Goal: Task Accomplishment & Management: Use online tool/utility

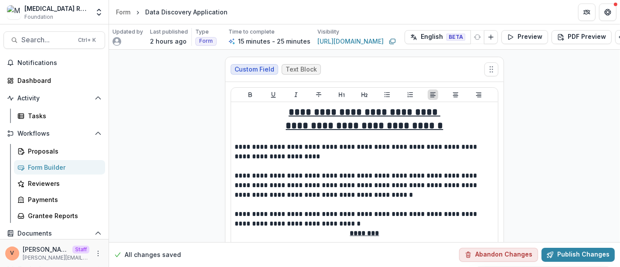
scroll to position [2079, 0]
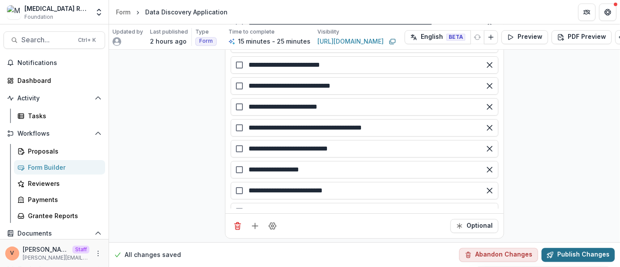
click at [563, 248] on button "Publish Changes" at bounding box center [578, 255] width 73 height 14
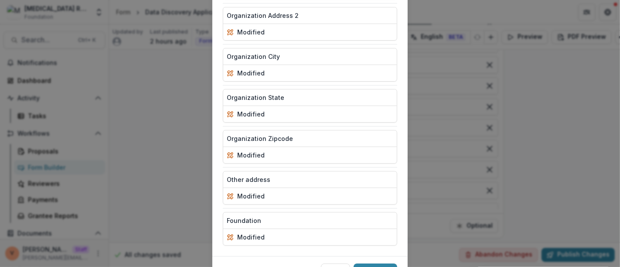
scroll to position [343, 0]
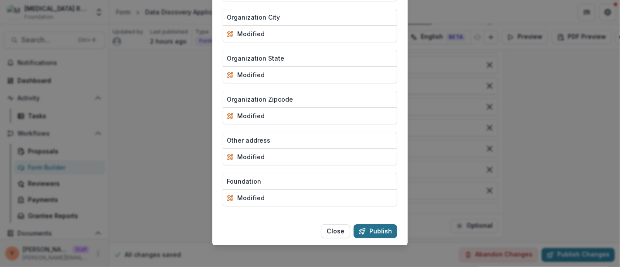
click at [383, 224] on button "Publish" at bounding box center [376, 231] width 44 height 14
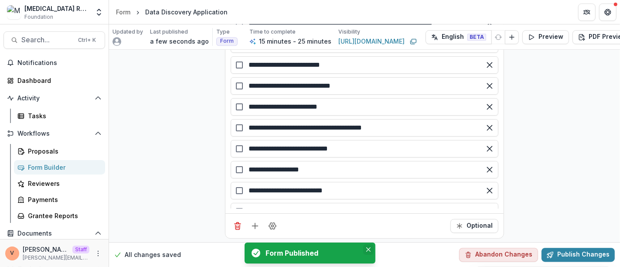
click at [371, 248] on button "Close" at bounding box center [368, 249] width 10 height 10
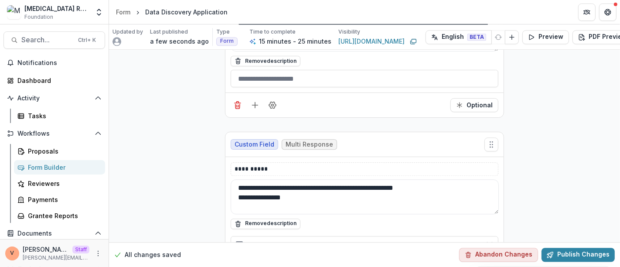
scroll to position [1691, 0]
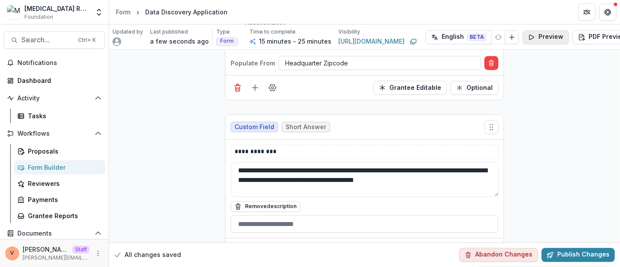
click at [538, 31] on button "Preview" at bounding box center [545, 37] width 47 height 14
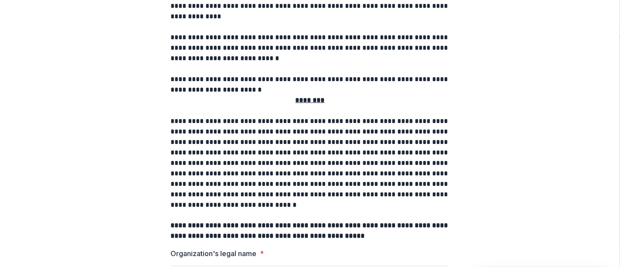
scroll to position [0, 0]
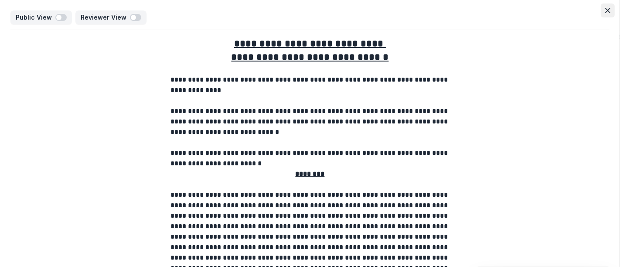
click at [608, 8] on button "Close" at bounding box center [608, 10] width 14 height 14
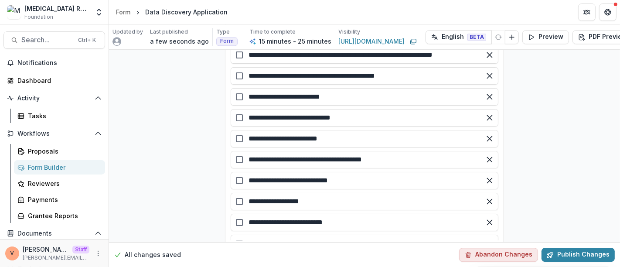
scroll to position [2079, 0]
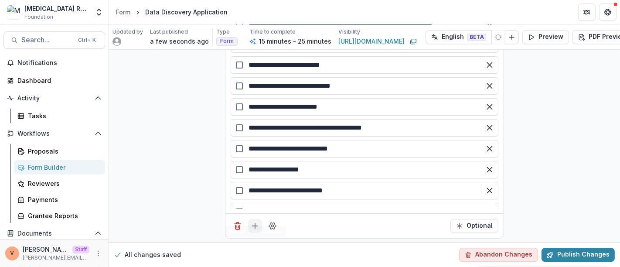
click at [254, 222] on icon "Add field" at bounding box center [255, 226] width 9 height 9
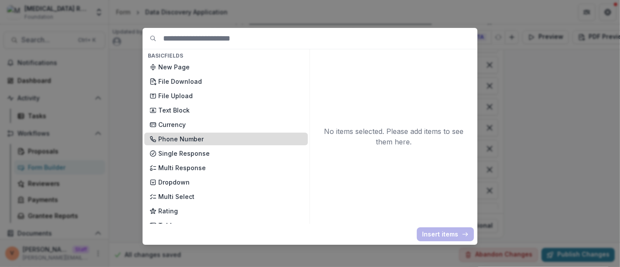
scroll to position [48, 0]
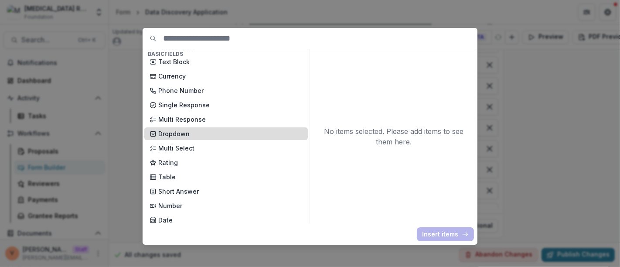
click at [184, 133] on p "Dropdown" at bounding box center [230, 133] width 144 height 9
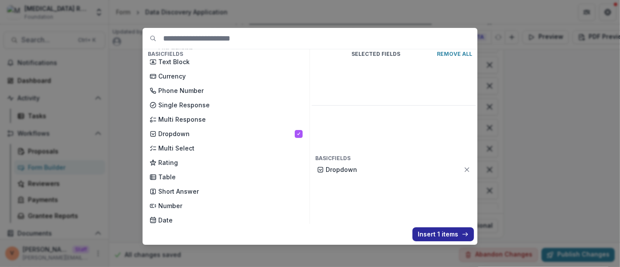
click at [435, 234] on button "Insert 1 items" at bounding box center [443, 234] width 61 height 14
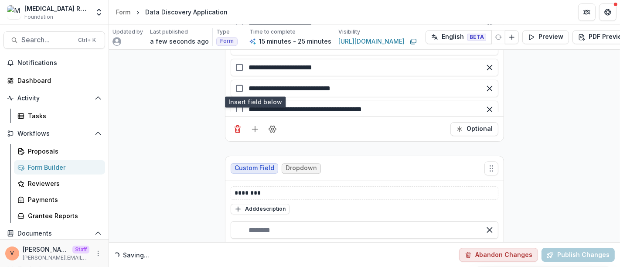
scroll to position [2213, 0]
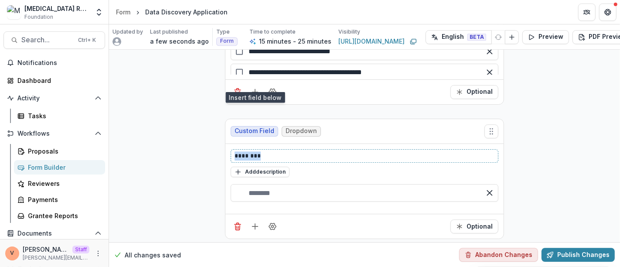
drag, startPoint x: 274, startPoint y: 140, endPoint x: 178, endPoint y: 143, distance: 96.4
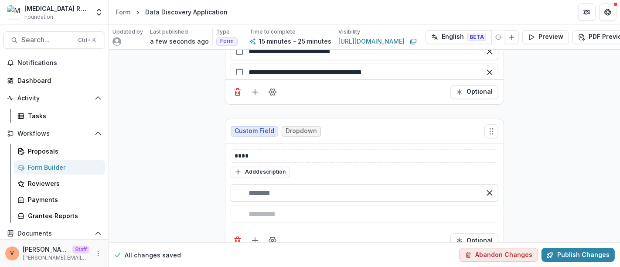
click at [289, 186] on input "text" at bounding box center [365, 192] width 268 height 17
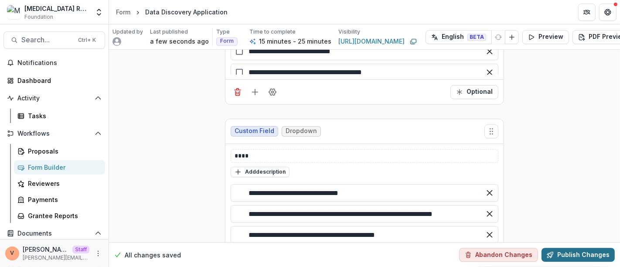
click at [575, 253] on button "Publish Changes" at bounding box center [578, 255] width 73 height 14
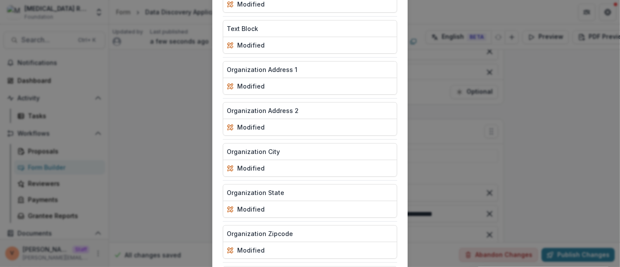
scroll to position [383, 0]
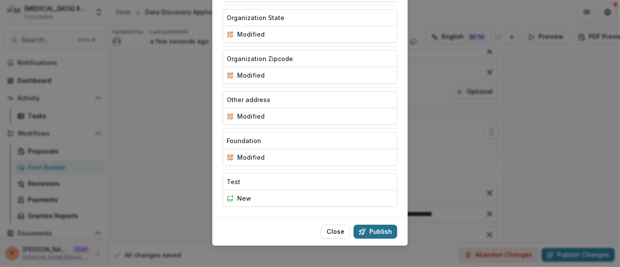
click at [372, 225] on button "Publish" at bounding box center [376, 232] width 44 height 14
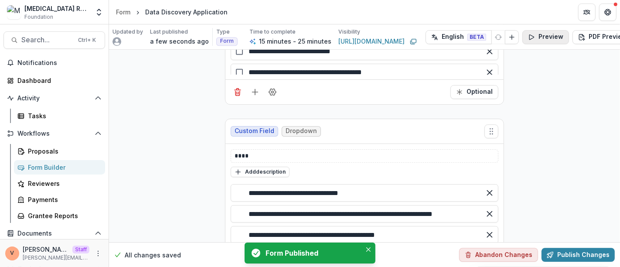
click at [541, 37] on button "Preview" at bounding box center [545, 37] width 47 height 14
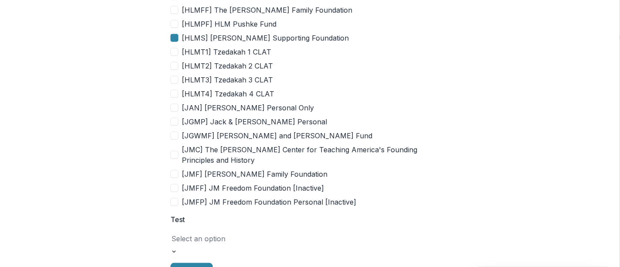
scroll to position [939, 0]
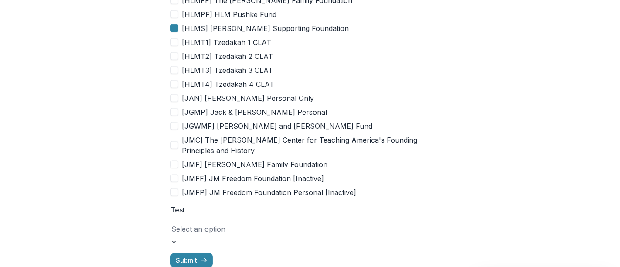
click at [283, 223] on div at bounding box center [309, 229] width 277 height 12
click at [256, 266] on div "[ADOM] A Dream of Mine foundation" at bounding box center [310, 272] width 620 height 10
click at [325, 223] on div at bounding box center [309, 229] width 277 height 12
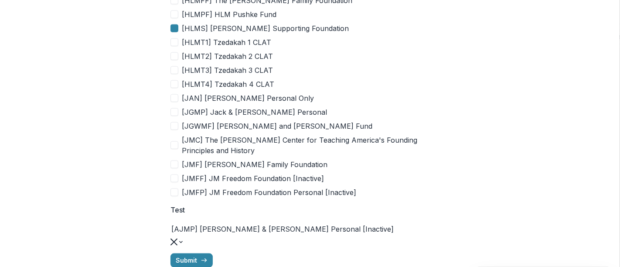
click at [441, 236] on div at bounding box center [310, 241] width 279 height 10
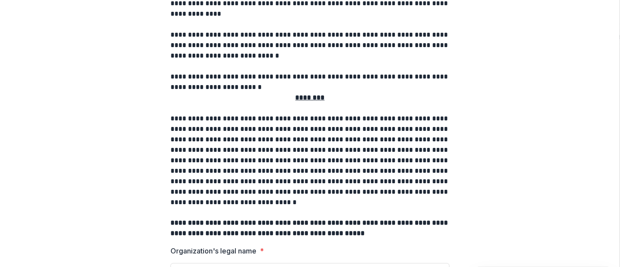
scroll to position [0, 0]
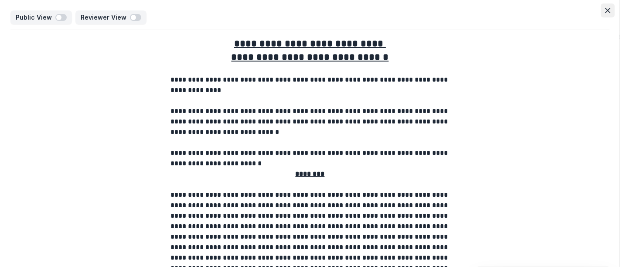
click at [608, 10] on icon "Close" at bounding box center [607, 10] width 5 height 5
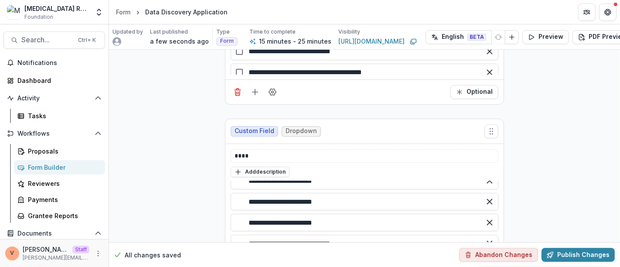
scroll to position [2402, 0]
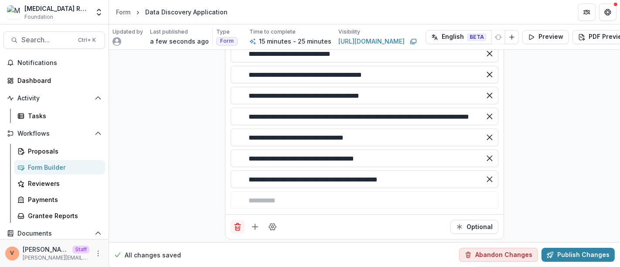
click at [236, 222] on icon "Delete field" at bounding box center [237, 226] width 9 height 9
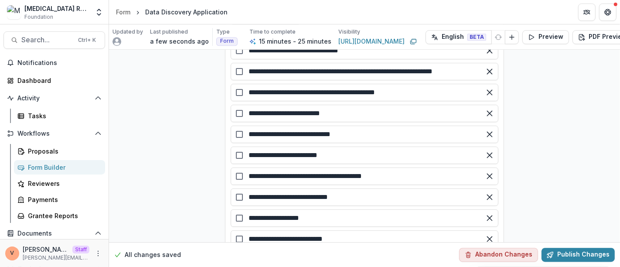
scroll to position [2079, 0]
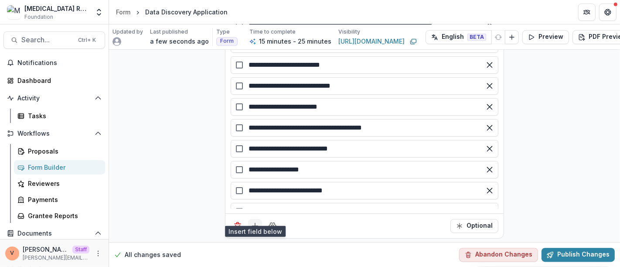
click at [252, 226] on line "Add field" at bounding box center [255, 226] width 6 height 0
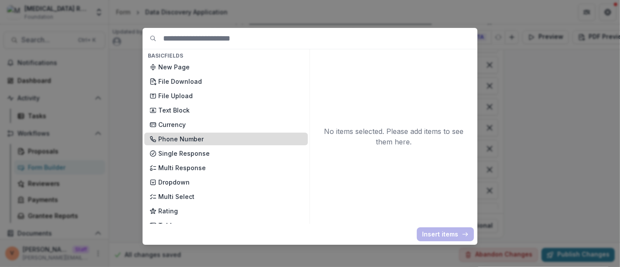
scroll to position [48, 0]
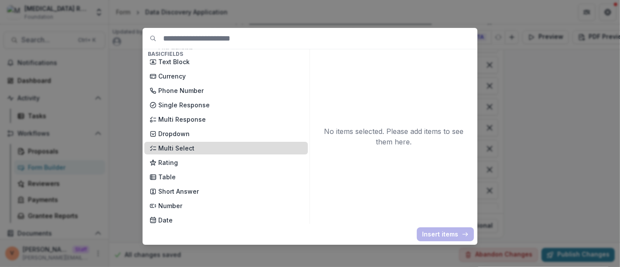
click at [189, 146] on p "Multi Select" at bounding box center [230, 147] width 144 height 9
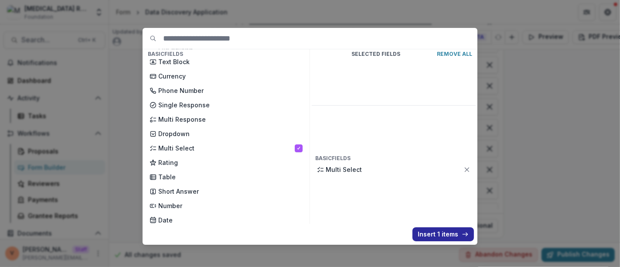
click at [435, 234] on button "Insert 1 items" at bounding box center [443, 234] width 61 height 14
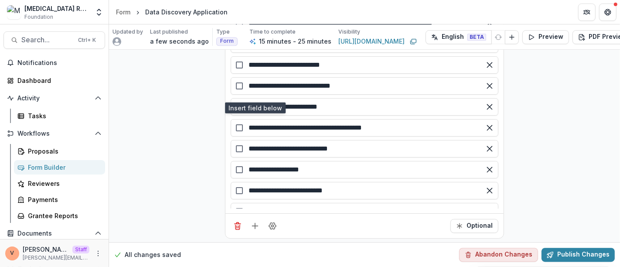
scroll to position [2213, 0]
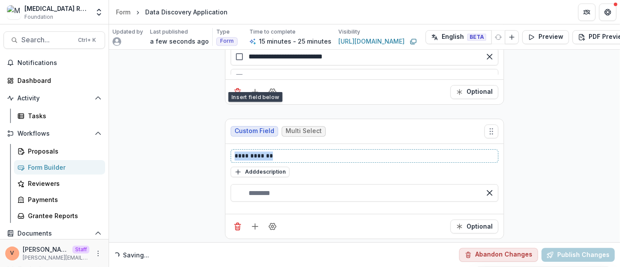
drag, startPoint x: 280, startPoint y: 142, endPoint x: 144, endPoint y: 147, distance: 135.7
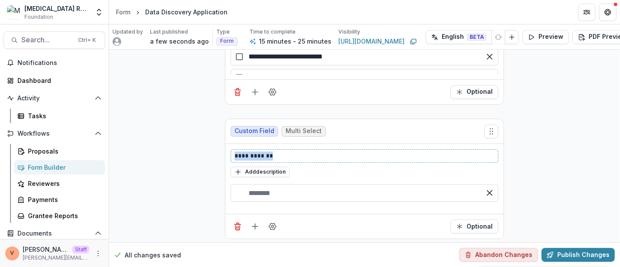
drag, startPoint x: 246, startPoint y: 143, endPoint x: 196, endPoint y: 143, distance: 49.7
click at [272, 184] on input "text" at bounding box center [365, 192] width 268 height 17
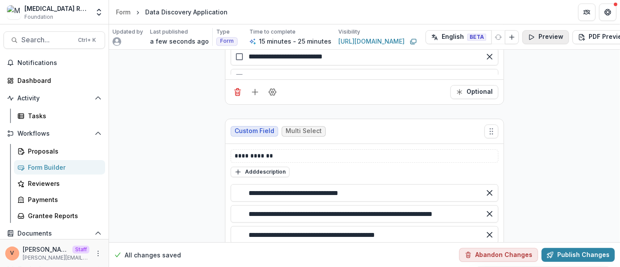
click at [546, 40] on button "Preview" at bounding box center [545, 37] width 47 height 14
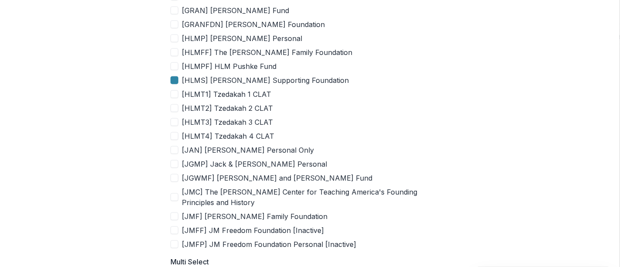
scroll to position [939, 0]
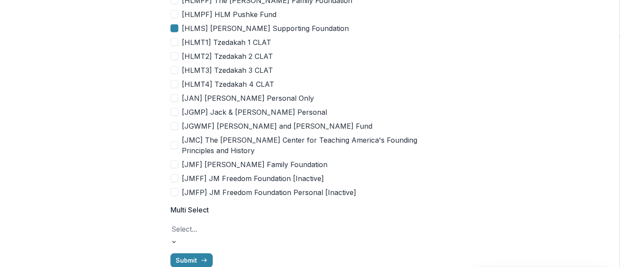
click at [289, 223] on div at bounding box center [309, 229] width 277 height 12
type input "***"
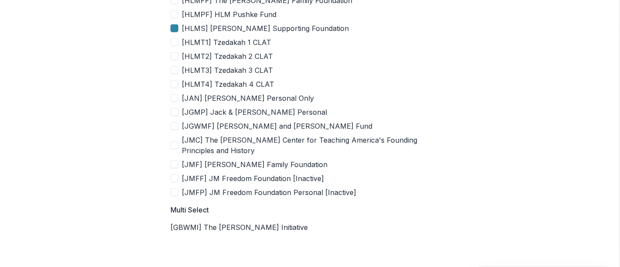
click at [555, 173] on div "**********" at bounding box center [309, 116] width 599 height 2051
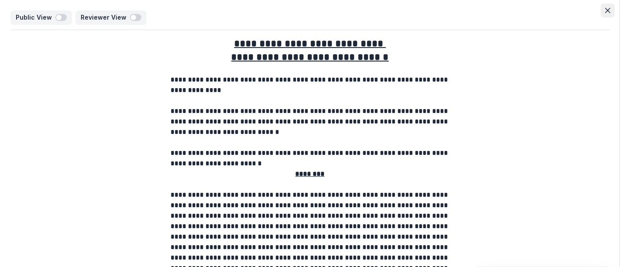
click at [605, 9] on icon "Close" at bounding box center [607, 10] width 5 height 5
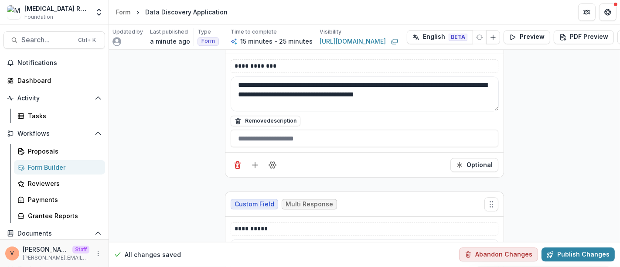
scroll to position [1922, 0]
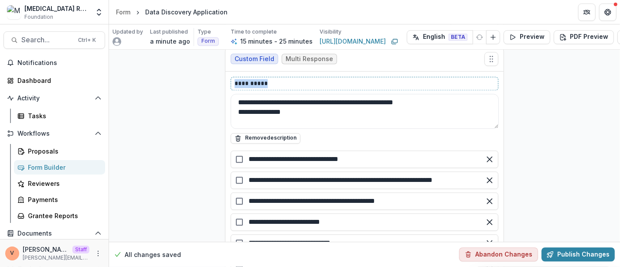
drag, startPoint x: 273, startPoint y: 72, endPoint x: 197, endPoint y: 76, distance: 76.9
copy p "**********"
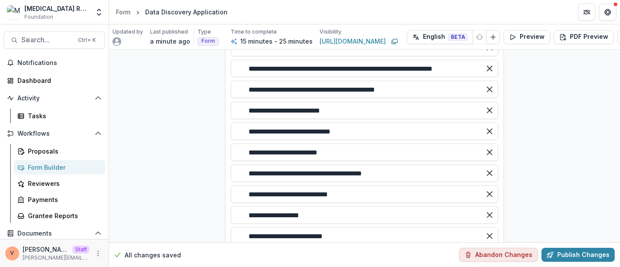
scroll to position [2261, 0]
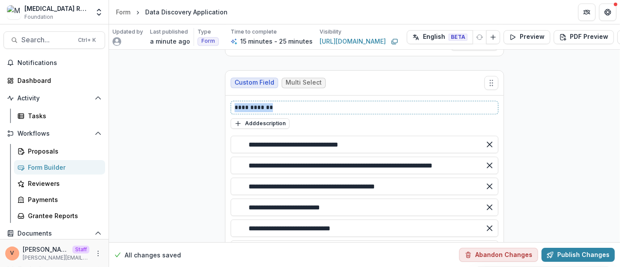
drag, startPoint x: 272, startPoint y: 93, endPoint x: 203, endPoint y: 93, distance: 69.3
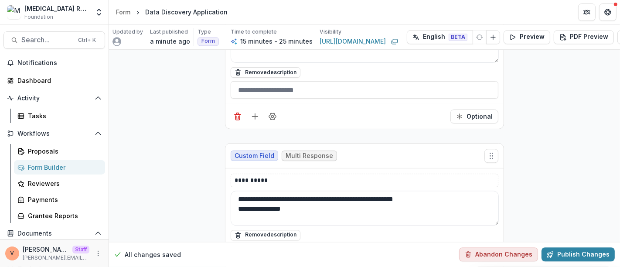
scroll to position [1873, 0]
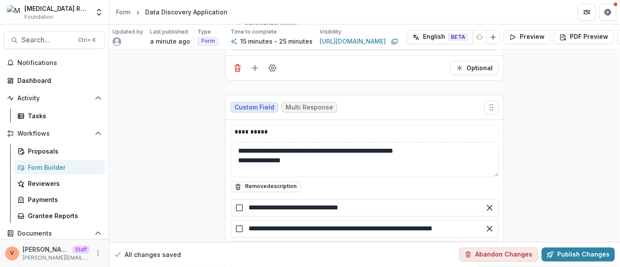
drag, startPoint x: 293, startPoint y: 151, endPoint x: 223, endPoint y: 141, distance: 70.4
click at [311, 155] on textarea "**********" at bounding box center [365, 159] width 268 height 35
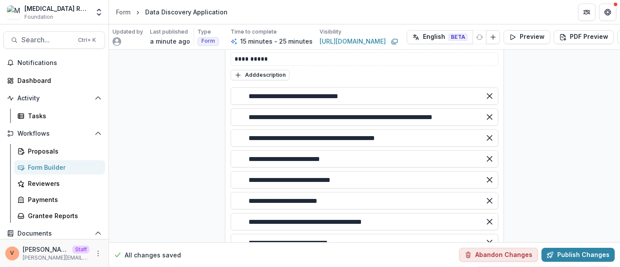
scroll to position [2213, 0]
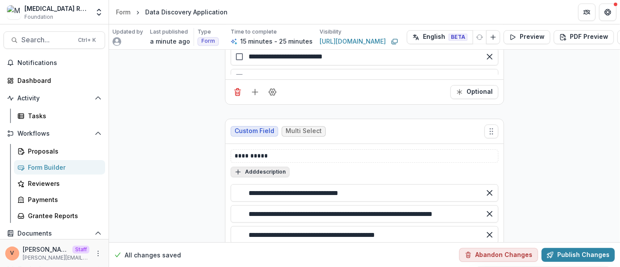
click at [266, 167] on button "Add description" at bounding box center [260, 172] width 59 height 10
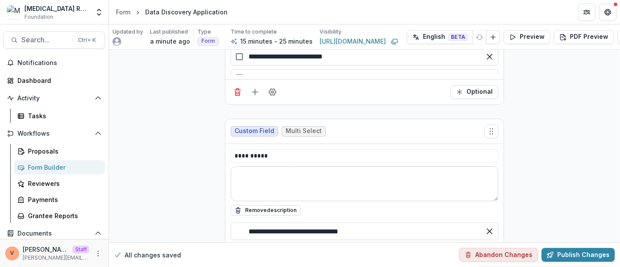
click at [262, 166] on textarea at bounding box center [365, 183] width 268 height 35
paste textarea "**********"
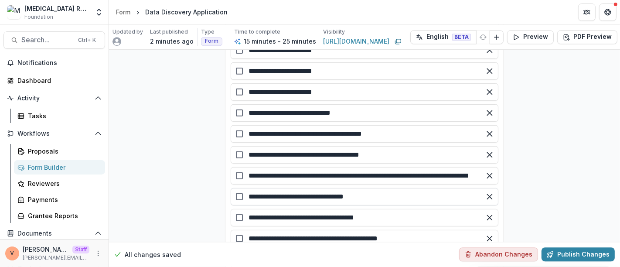
scroll to position [2164, 0]
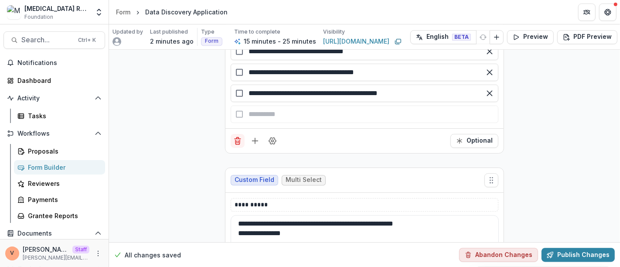
type textarea "**********"
click at [236, 136] on icon "Delete field" at bounding box center [237, 140] width 9 height 9
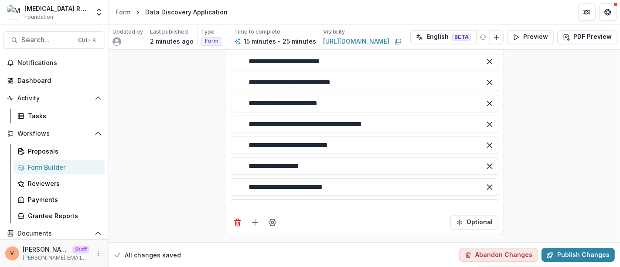
scroll to position [1801, 0]
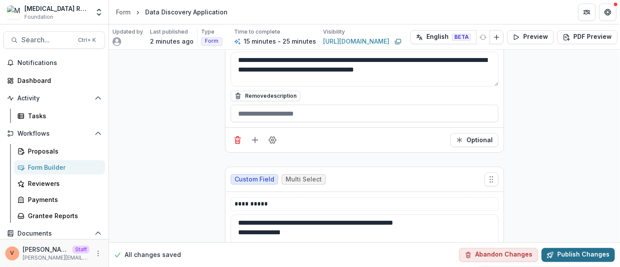
click at [580, 248] on button "Publish Changes" at bounding box center [578, 255] width 73 height 14
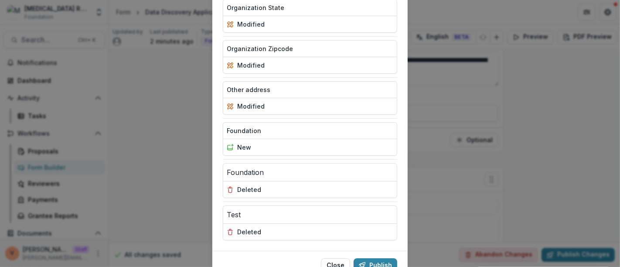
scroll to position [424, 0]
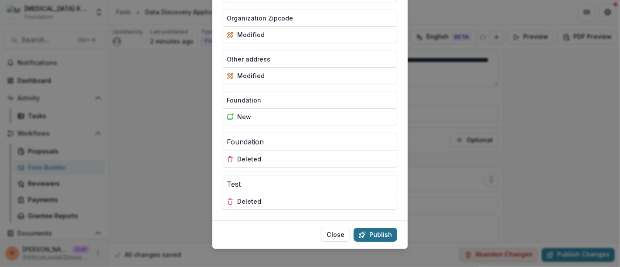
click at [378, 228] on button "Publish" at bounding box center [376, 235] width 44 height 14
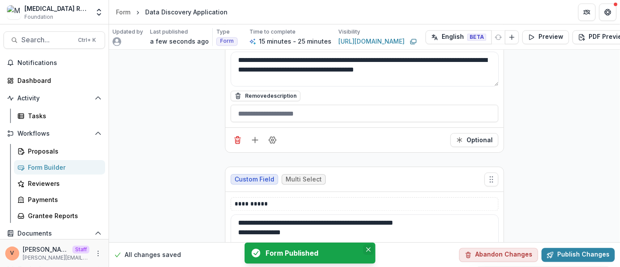
click at [370, 249] on icon "Close" at bounding box center [368, 249] width 4 height 4
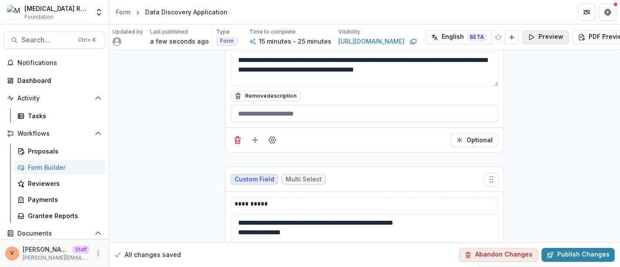
click at [539, 34] on button "Preview" at bounding box center [545, 37] width 47 height 14
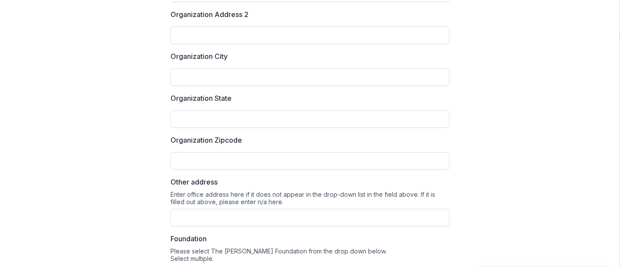
scroll to position [559, 0]
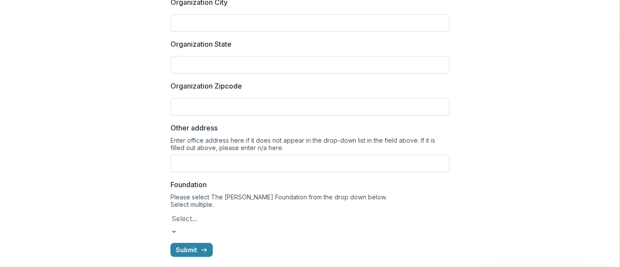
click at [303, 215] on div at bounding box center [309, 218] width 277 height 12
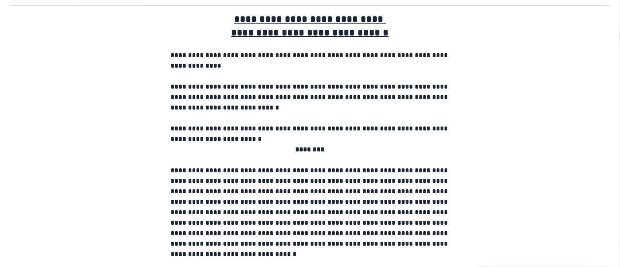
scroll to position [0, 0]
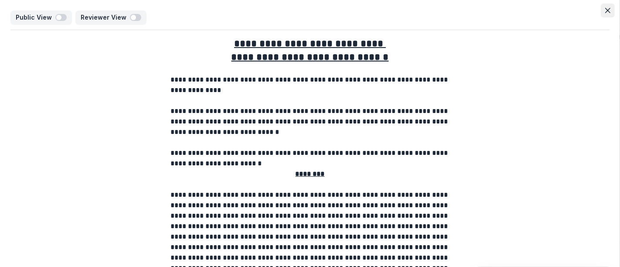
click at [609, 11] on button "Close" at bounding box center [608, 10] width 14 height 14
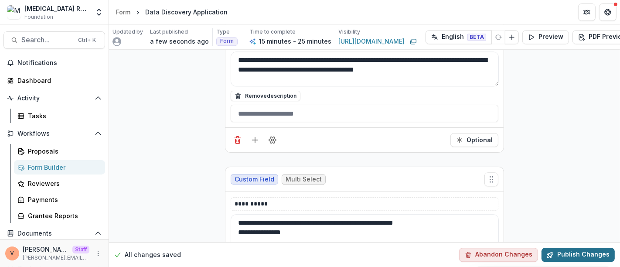
click at [578, 248] on button "Publish Changes" at bounding box center [578, 255] width 73 height 14
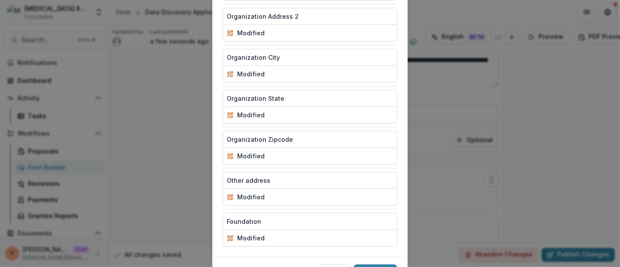
scroll to position [343, 0]
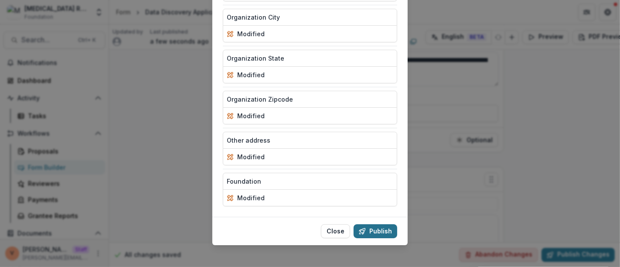
click at [375, 224] on button "Publish" at bounding box center [376, 231] width 44 height 14
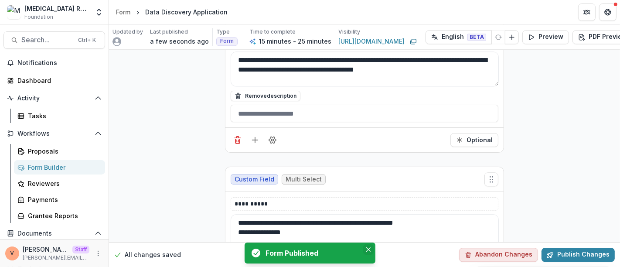
click at [368, 249] on icon "Close" at bounding box center [368, 249] width 4 height 4
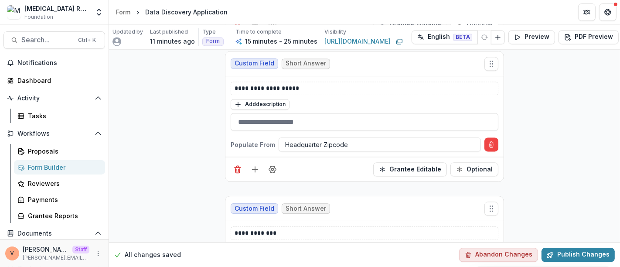
scroll to position [1594, 0]
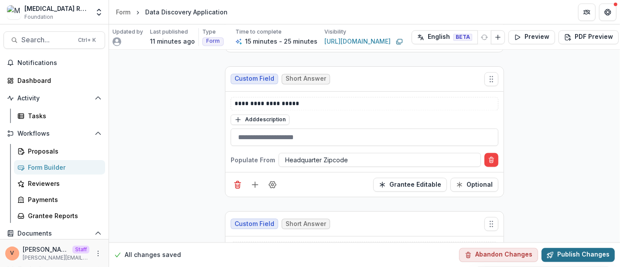
click at [564, 250] on button "Publish Changes" at bounding box center [578, 255] width 73 height 14
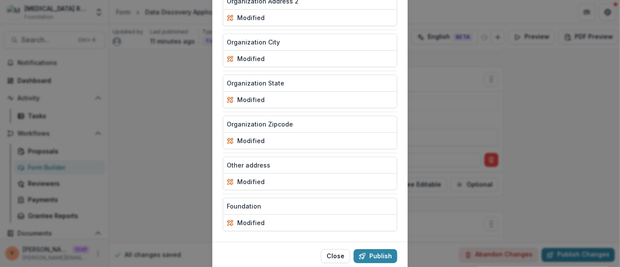
scroll to position [343, 0]
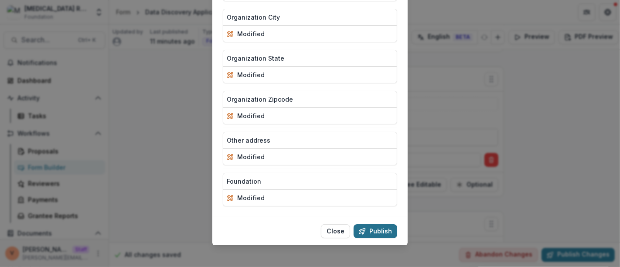
click at [379, 224] on button "Publish" at bounding box center [376, 231] width 44 height 14
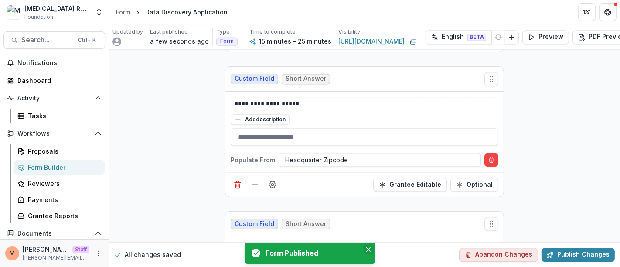
click at [368, 251] on icon "Close" at bounding box center [368, 249] width 4 height 4
